Goal: Task Accomplishment & Management: Use online tool/utility

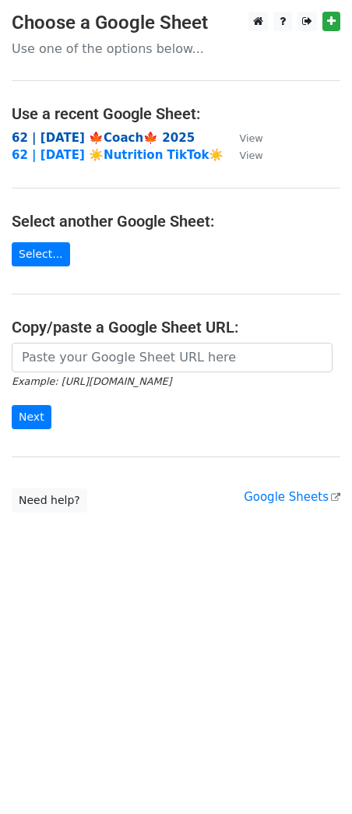
click at [105, 137] on strong "62 | [DATE] 🍁Coach🍁 2025" at bounding box center [103, 138] width 183 height 14
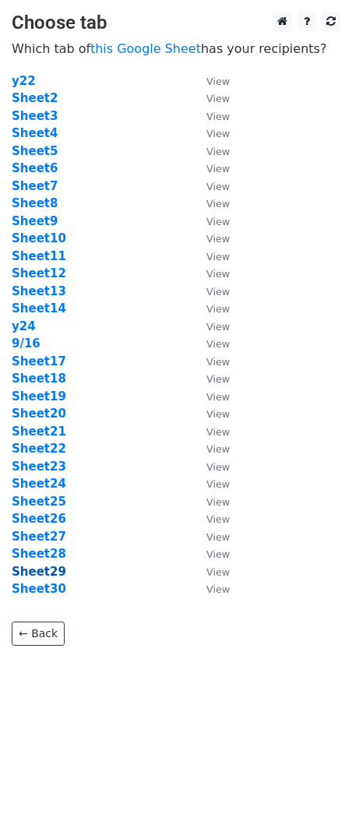
click at [40, 568] on strong "Sheet29" at bounding box center [39, 572] width 55 height 14
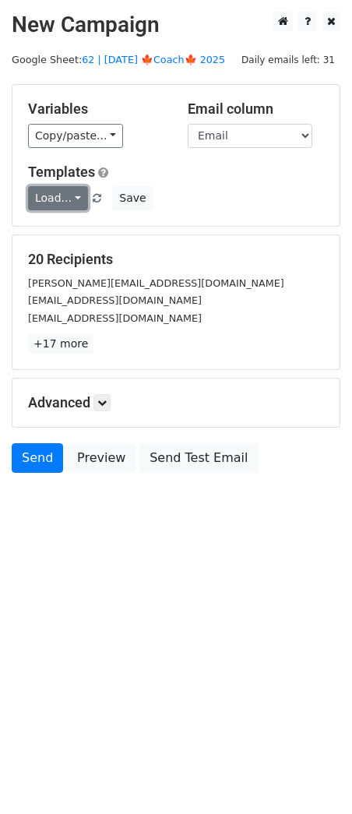
click at [70, 205] on link "Load..." at bounding box center [58, 198] width 60 height 24
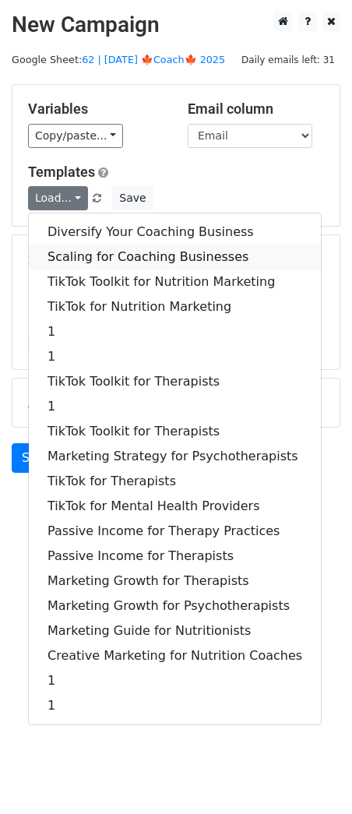
click at [72, 249] on link "Scaling for Coaching Businesses" at bounding box center [175, 256] width 292 height 25
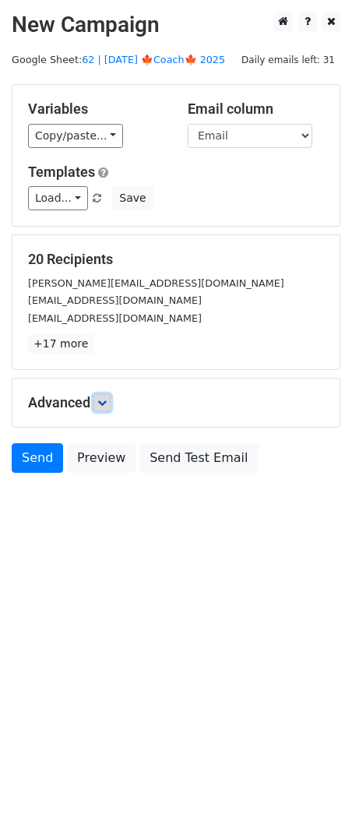
click at [104, 399] on icon at bounding box center [101, 402] width 9 height 9
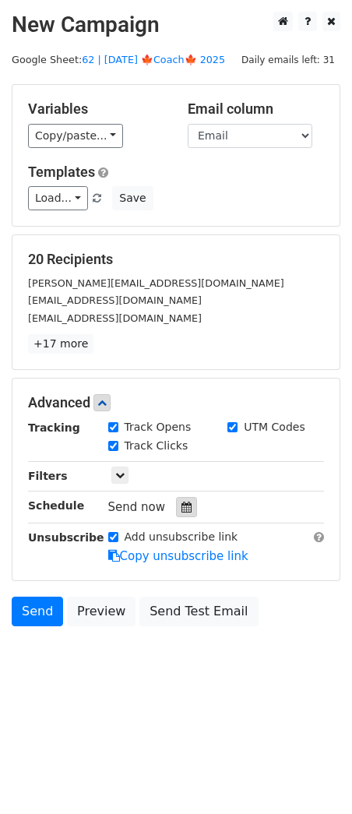
click at [182, 511] on div at bounding box center [186, 507] width 21 height 20
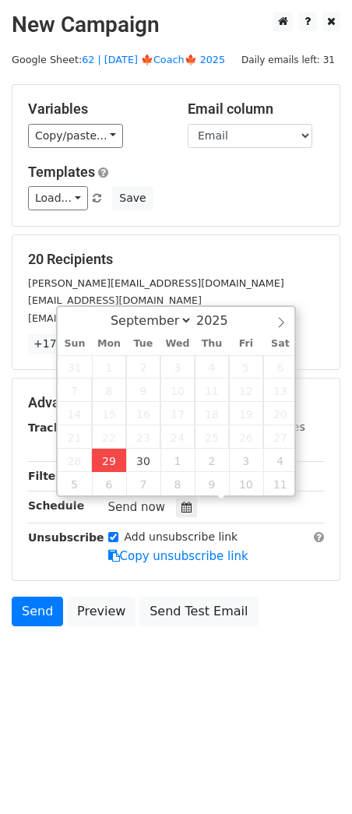
type input "2025-09-29 12:00"
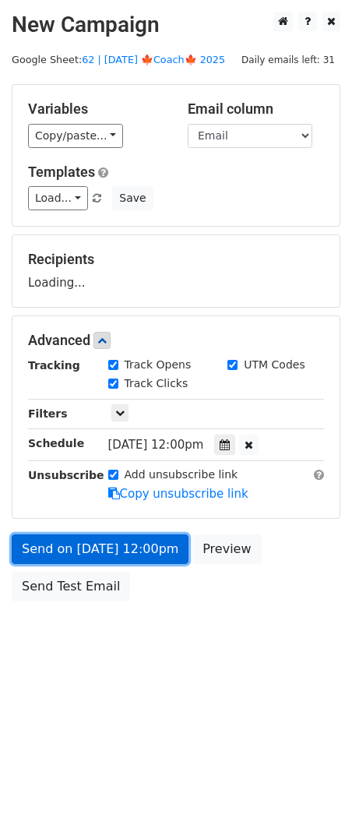
click at [126, 549] on link "Send on Sep 29 at 12:00pm" at bounding box center [100, 549] width 177 height 30
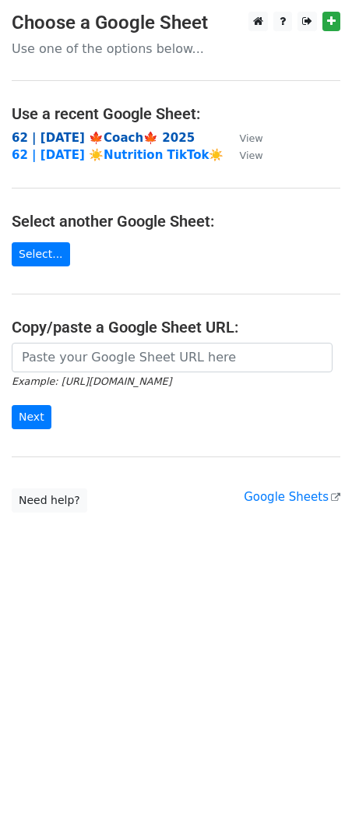
click at [114, 135] on strong "62 | SEP 16 🍁Coach🍁 2025" at bounding box center [103, 138] width 183 height 14
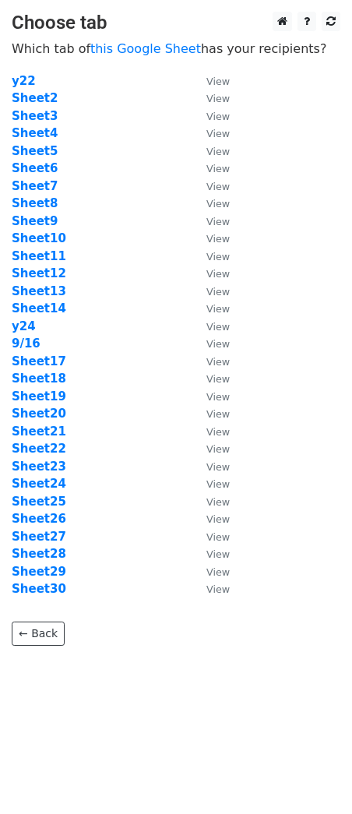
click at [38, 579] on td "Sheet29" at bounding box center [101, 572] width 179 height 18
click at [38, 585] on strong "Sheet30" at bounding box center [39, 589] width 55 height 14
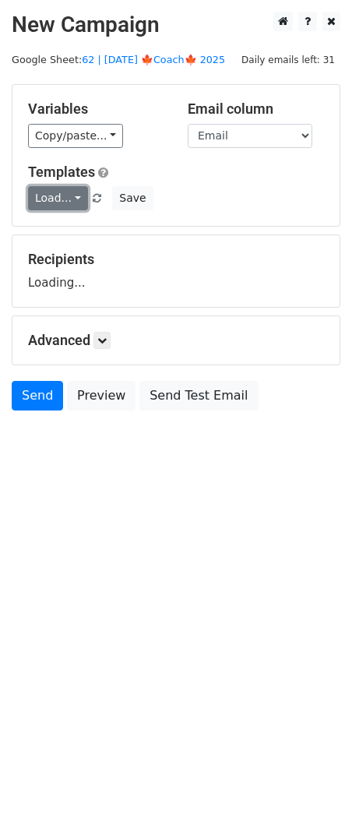
click at [57, 198] on link "Load..." at bounding box center [58, 198] width 60 height 24
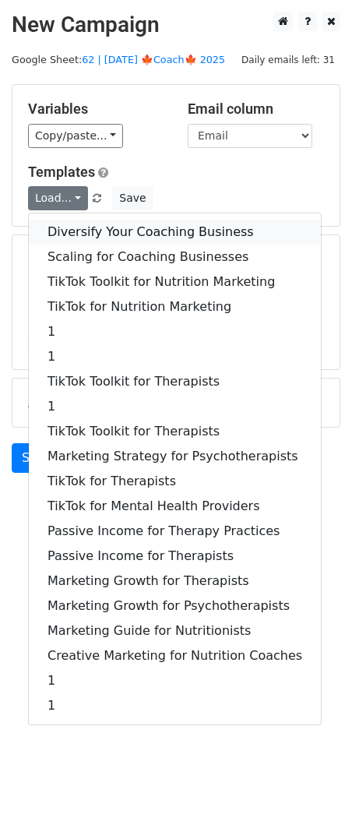
click at [59, 224] on link "Diversify Your Coaching Business" at bounding box center [175, 232] width 292 height 25
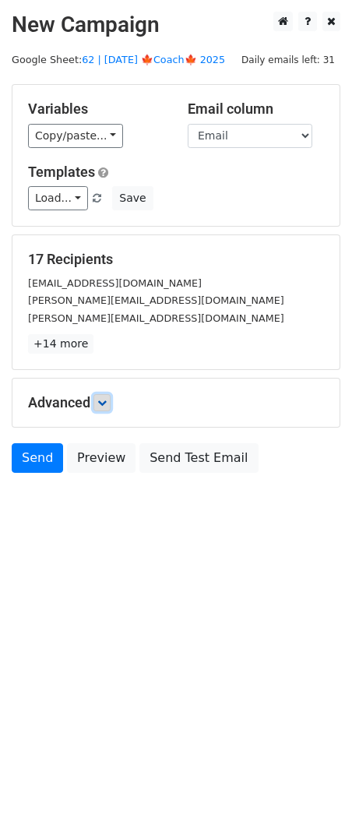
click at [107, 399] on icon at bounding box center [101, 402] width 9 height 9
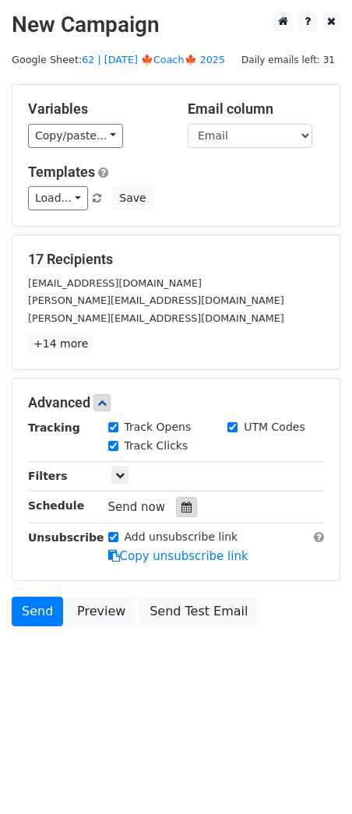
click at [181, 507] on icon at bounding box center [186, 506] width 10 height 11
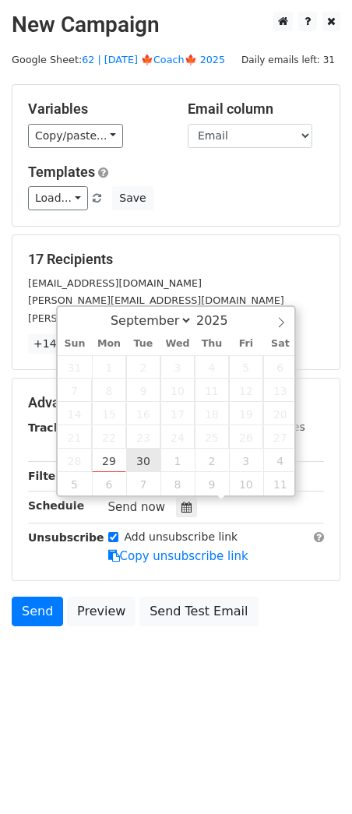
type input "2025-09-30 12:00"
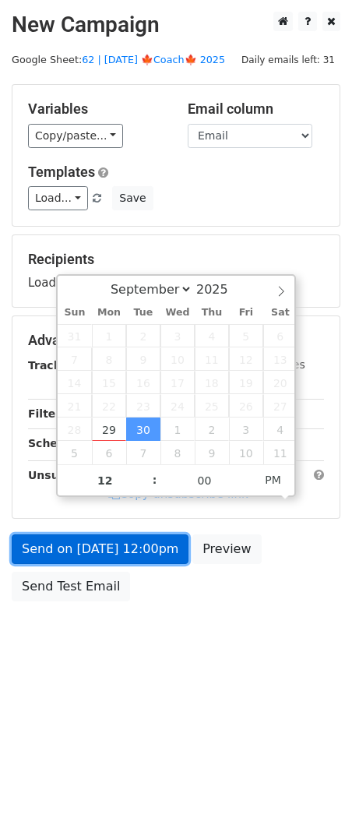
click at [115, 560] on link "Send on Sep 30 at 12:00pm" at bounding box center [100, 549] width 177 height 30
